Goal: Find specific page/section: Find specific page/section

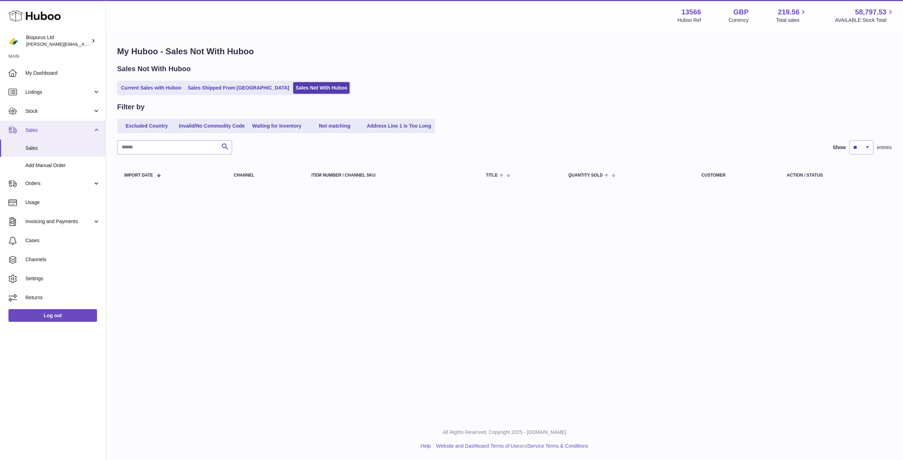
click at [52, 127] on span "Sales" at bounding box center [58, 130] width 67 height 7
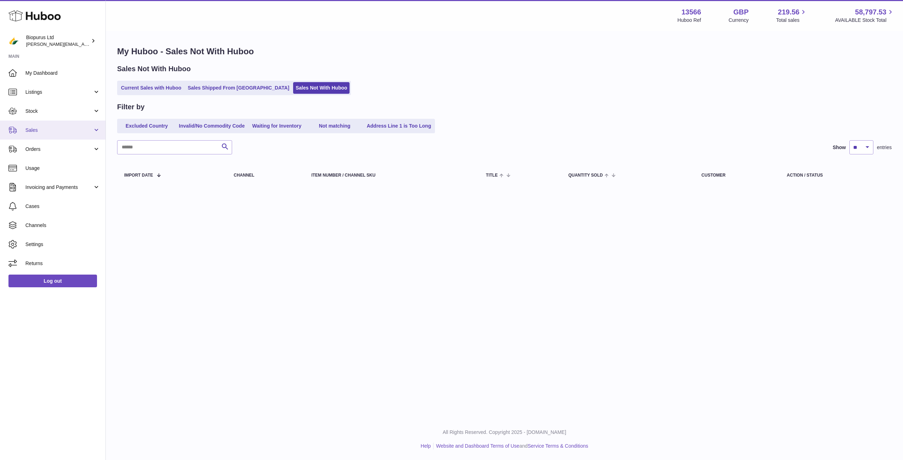
click at [78, 131] on span "Sales" at bounding box center [58, 130] width 67 height 7
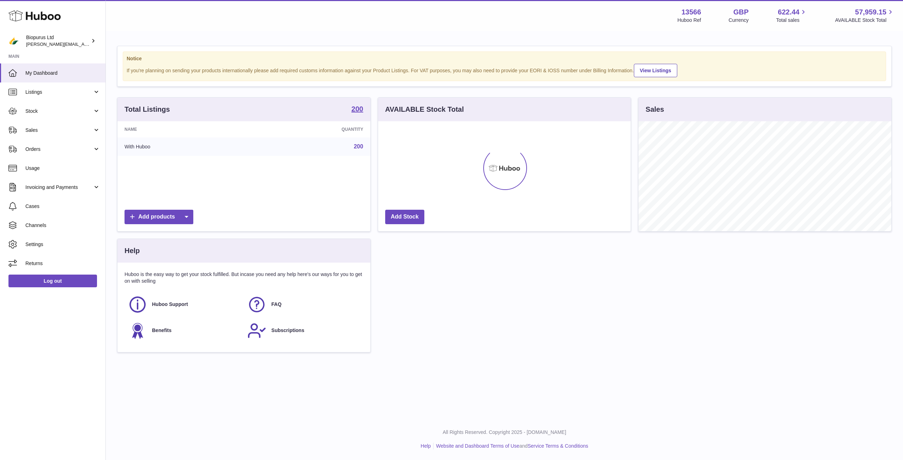
scroll to position [110, 253]
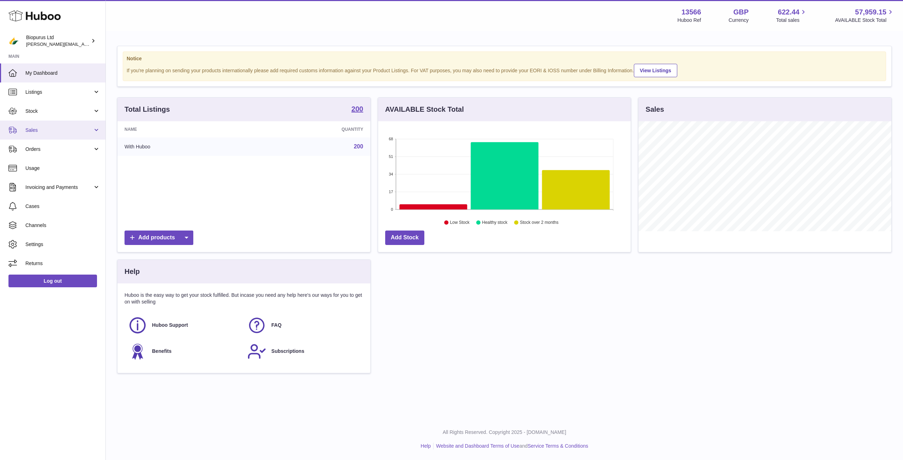
click at [94, 130] on link "Sales" at bounding box center [52, 130] width 105 height 19
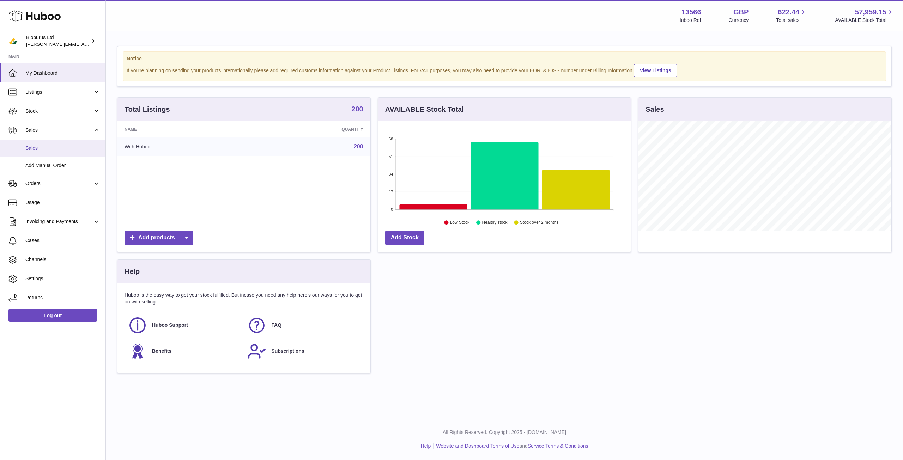
click at [61, 146] on span "Sales" at bounding box center [62, 148] width 75 height 7
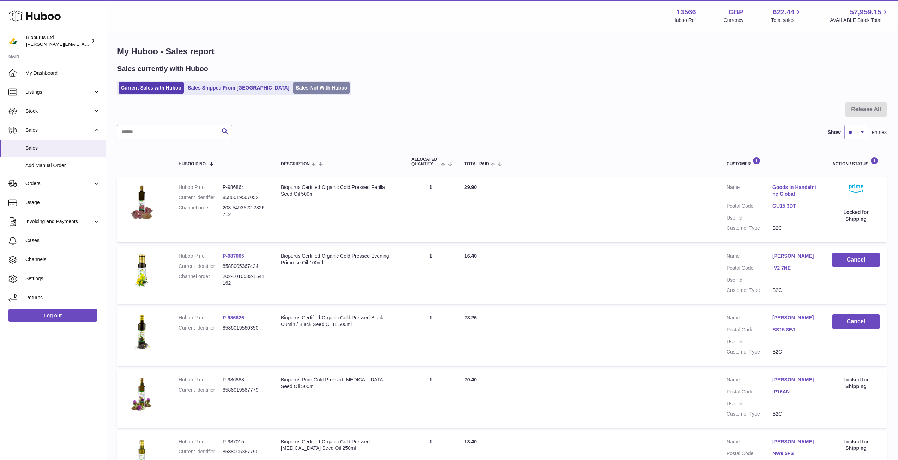
click at [293, 89] on link "Sales Not With Huboo" at bounding box center [321, 88] width 56 height 12
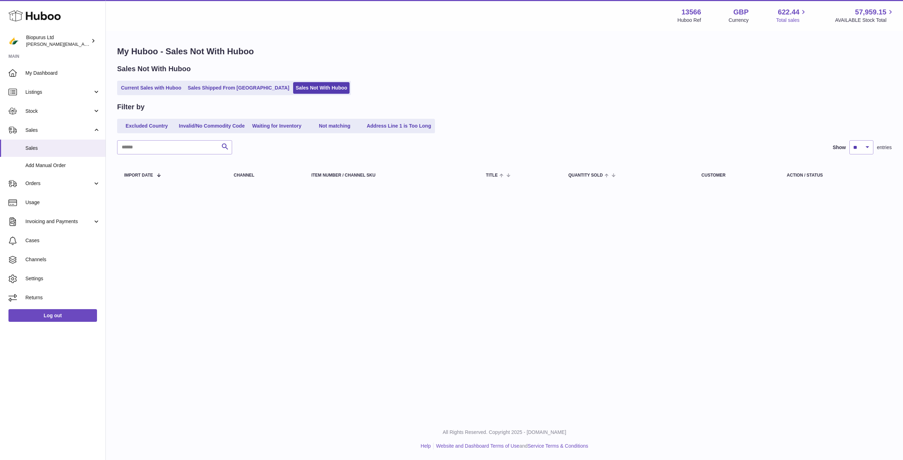
click at [804, 12] on icon at bounding box center [803, 12] width 8 height 8
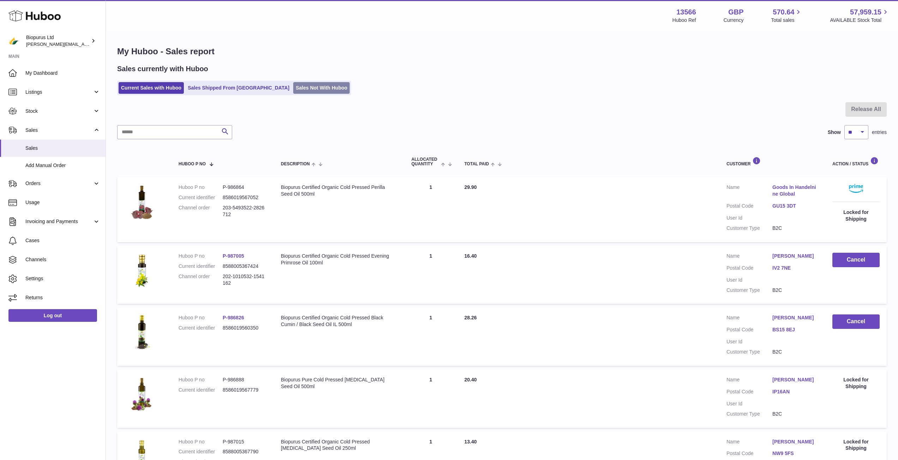
drag, startPoint x: 271, startPoint y: 89, endPoint x: 260, endPoint y: 89, distance: 10.9
click at [293, 89] on link "Sales Not With Huboo" at bounding box center [321, 88] width 56 height 12
